Goal: Task Accomplishment & Management: Complete application form

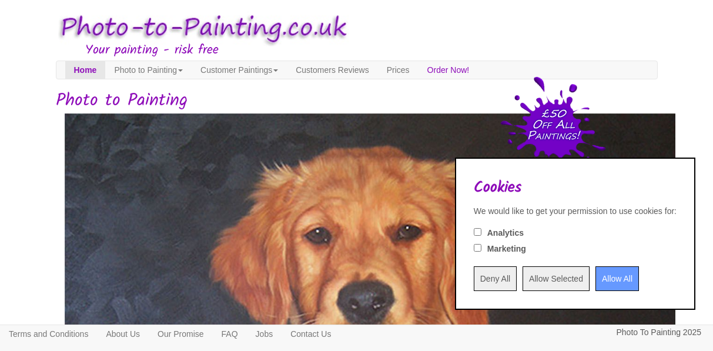
click at [595, 277] on input "Allow All" at bounding box center [617, 278] width 44 height 25
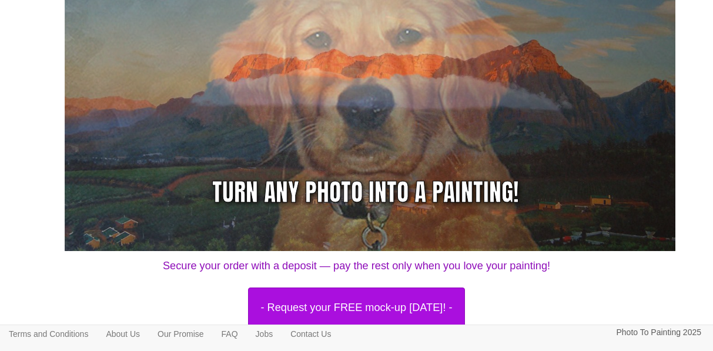
scroll to position [271, 0]
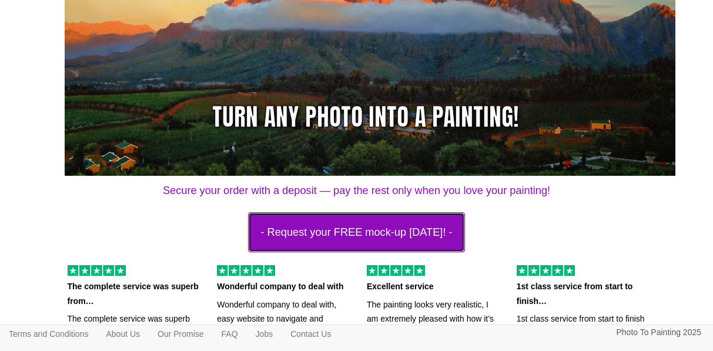
click at [387, 230] on button "- Request your FREE mock-up [DATE]! -" at bounding box center [356, 232] width 216 height 40
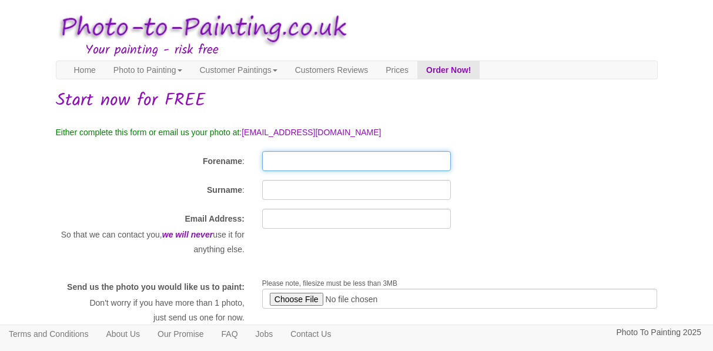
click at [307, 164] on input "Forename" at bounding box center [356, 161] width 189 height 20
type input "Colin"
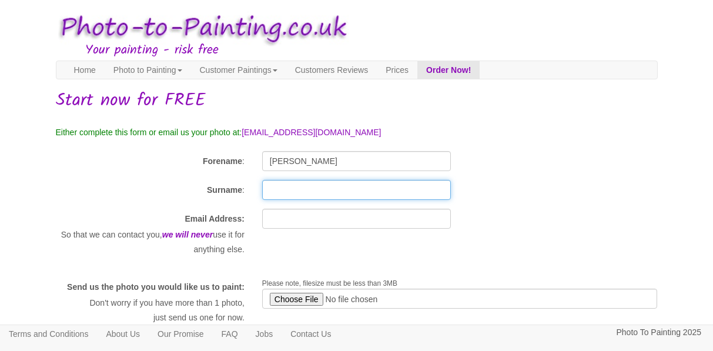
type input "Richardson"
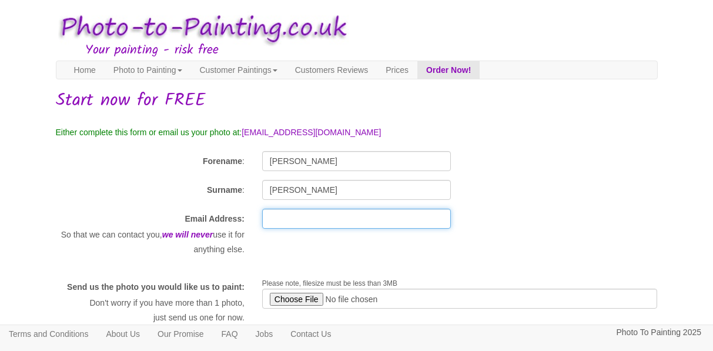
type input "crichardson@keelstrategic.com"
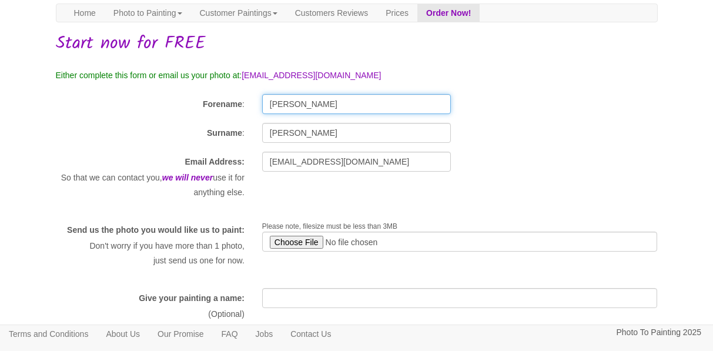
scroll to position [98, 0]
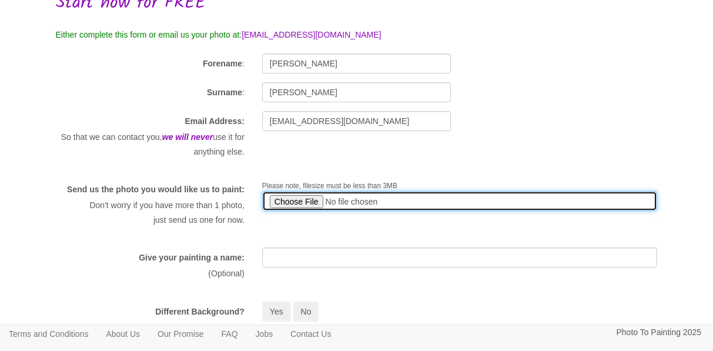
click at [306, 203] on input "file" at bounding box center [460, 201] width 396 height 20
type input "C:\fakepath\thumbnail_Col bike.jpg"
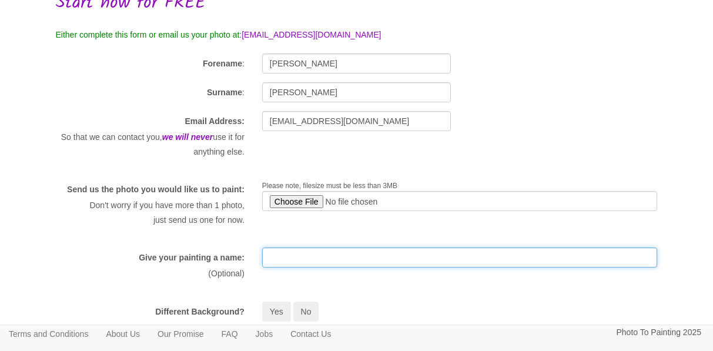
click at [294, 267] on input "text" at bounding box center [460, 257] width 396 height 20
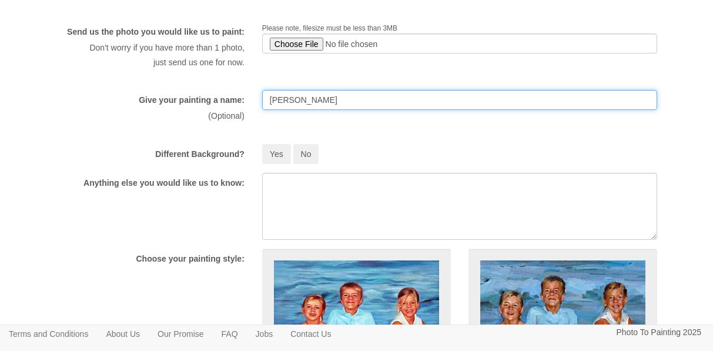
scroll to position [253, 0]
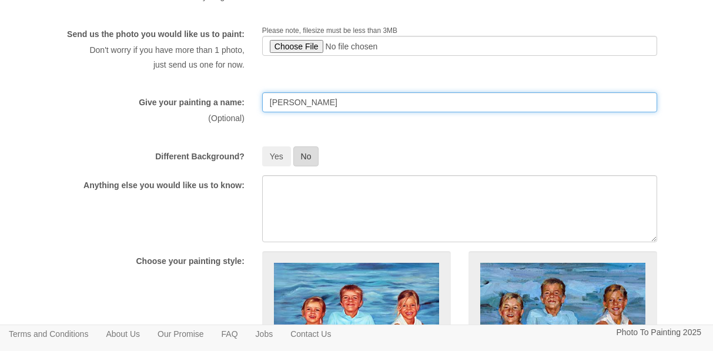
type input "Logar"
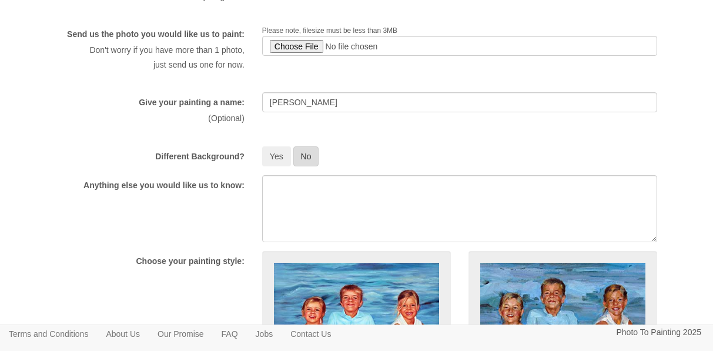
click at [309, 166] on button "No" at bounding box center [306, 156] width 26 height 20
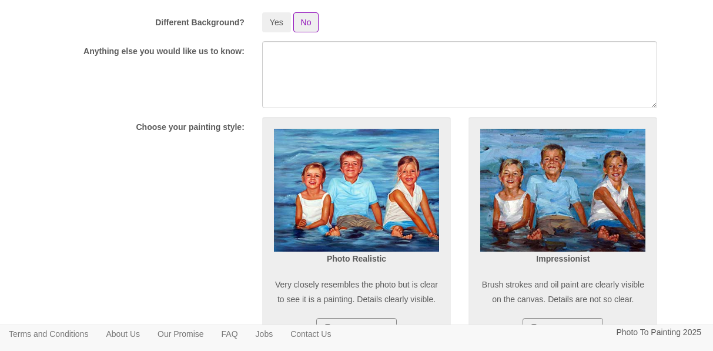
scroll to position [387, 0]
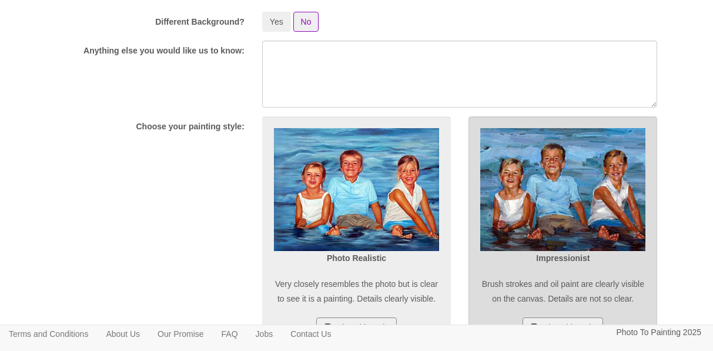
click at [530, 202] on img at bounding box center [562, 189] width 165 height 123
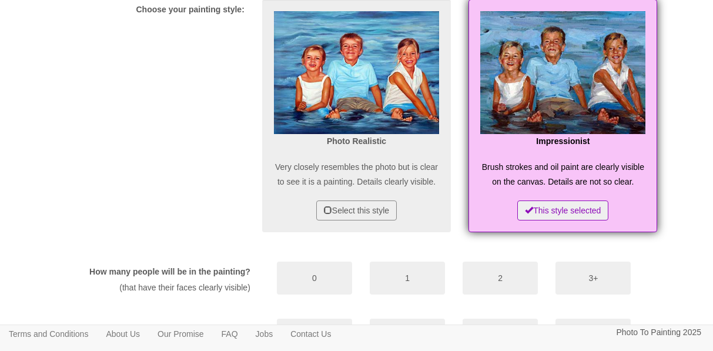
scroll to position [601, 0]
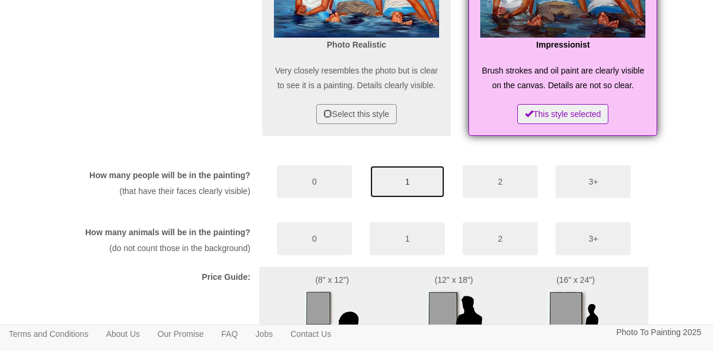
click at [392, 198] on button "1" at bounding box center [407, 181] width 75 height 33
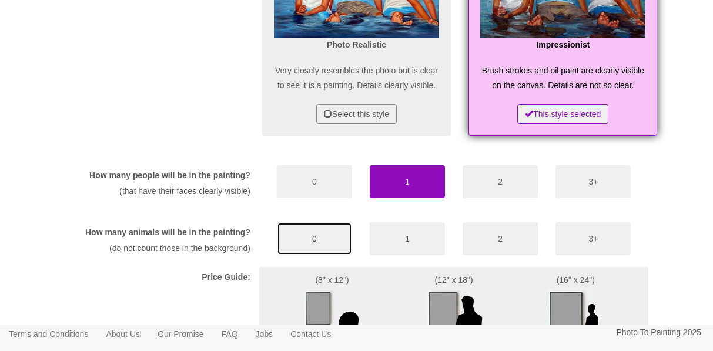
click at [319, 255] on button "0" at bounding box center [314, 238] width 75 height 33
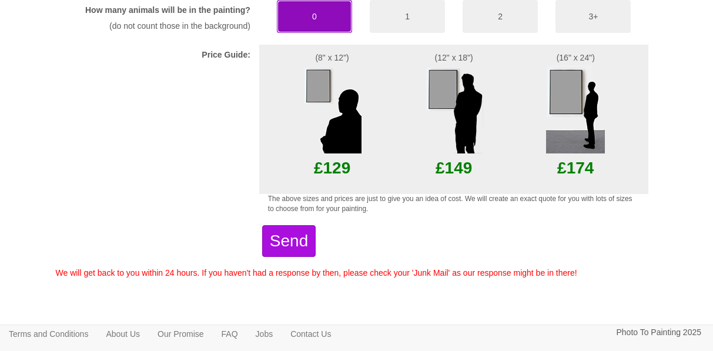
scroll to position [839, 0]
click at [452, 131] on img at bounding box center [453, 109] width 59 height 88
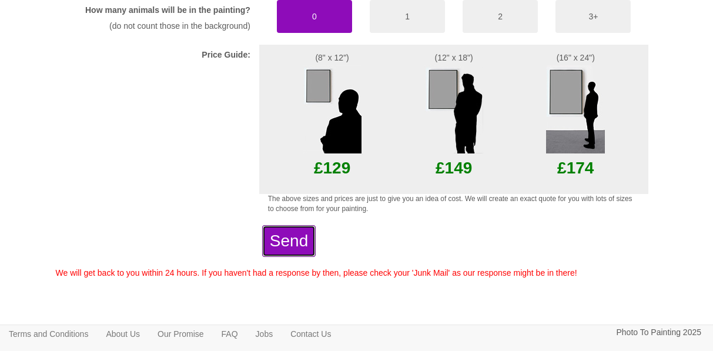
click at [316, 245] on button "Send" at bounding box center [288, 241] width 53 height 32
